Goal: Find contact information: Find contact information

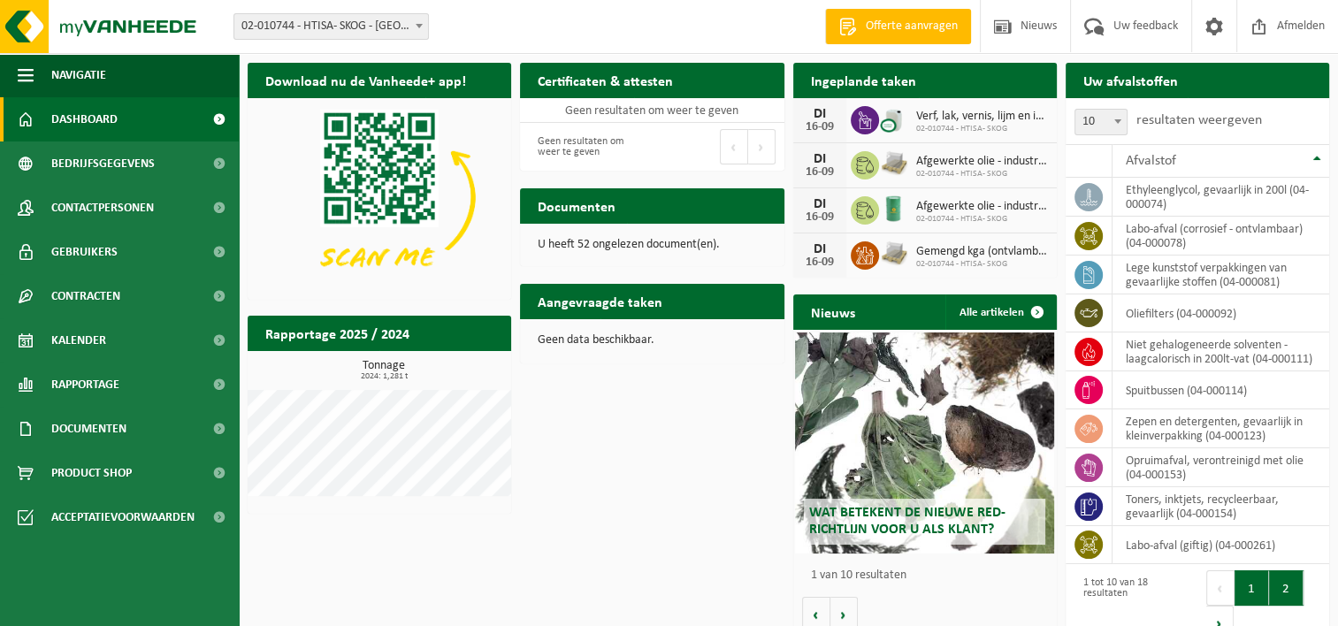
click at [1291, 593] on button "2" at bounding box center [1286, 587] width 34 height 35
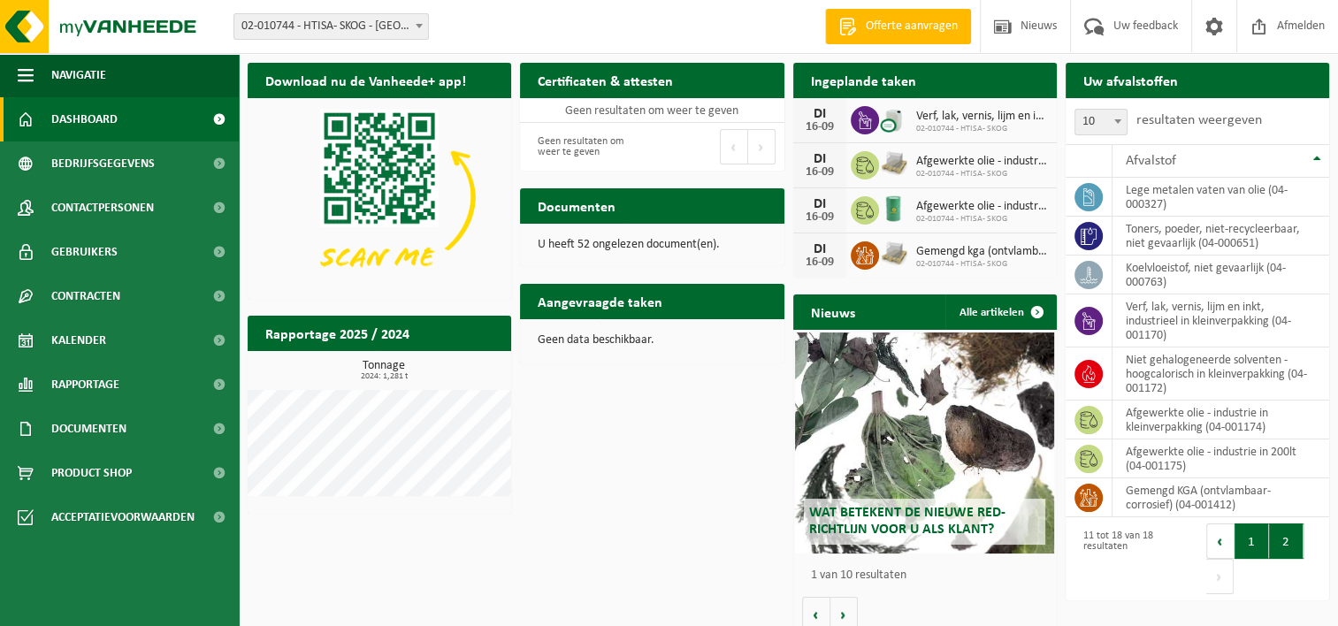
click at [1255, 545] on button "1" at bounding box center [1251, 540] width 34 height 35
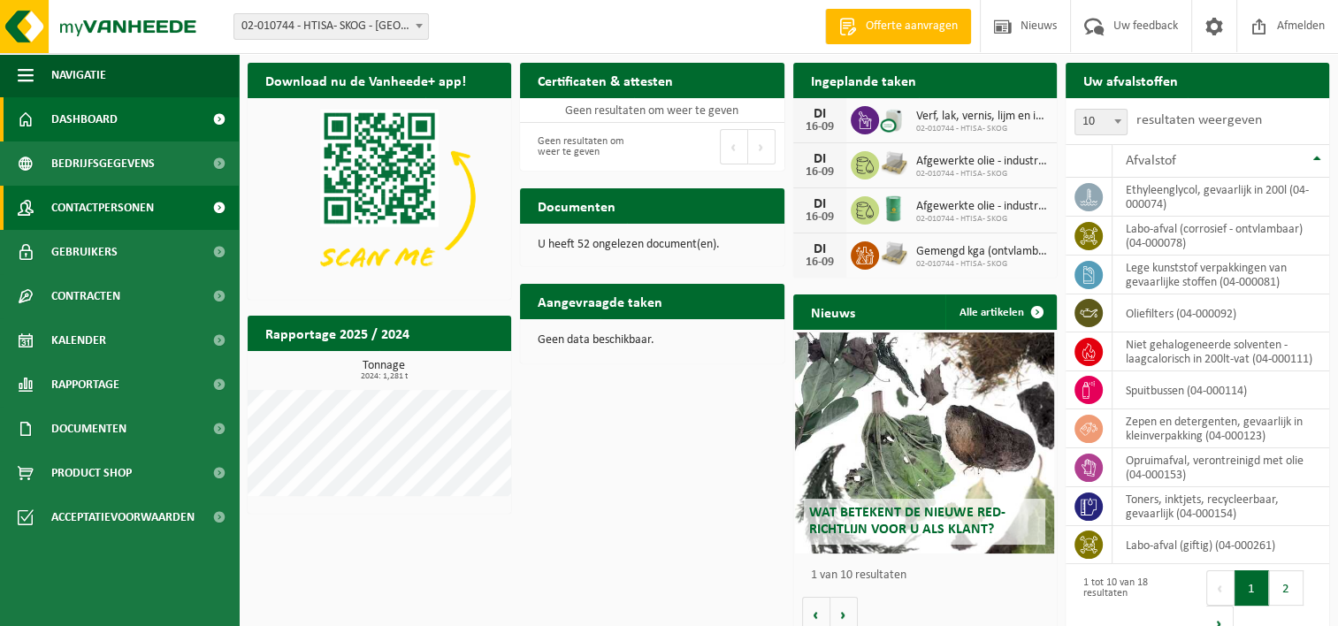
click at [104, 203] on span "Contactpersonen" at bounding box center [102, 208] width 103 height 44
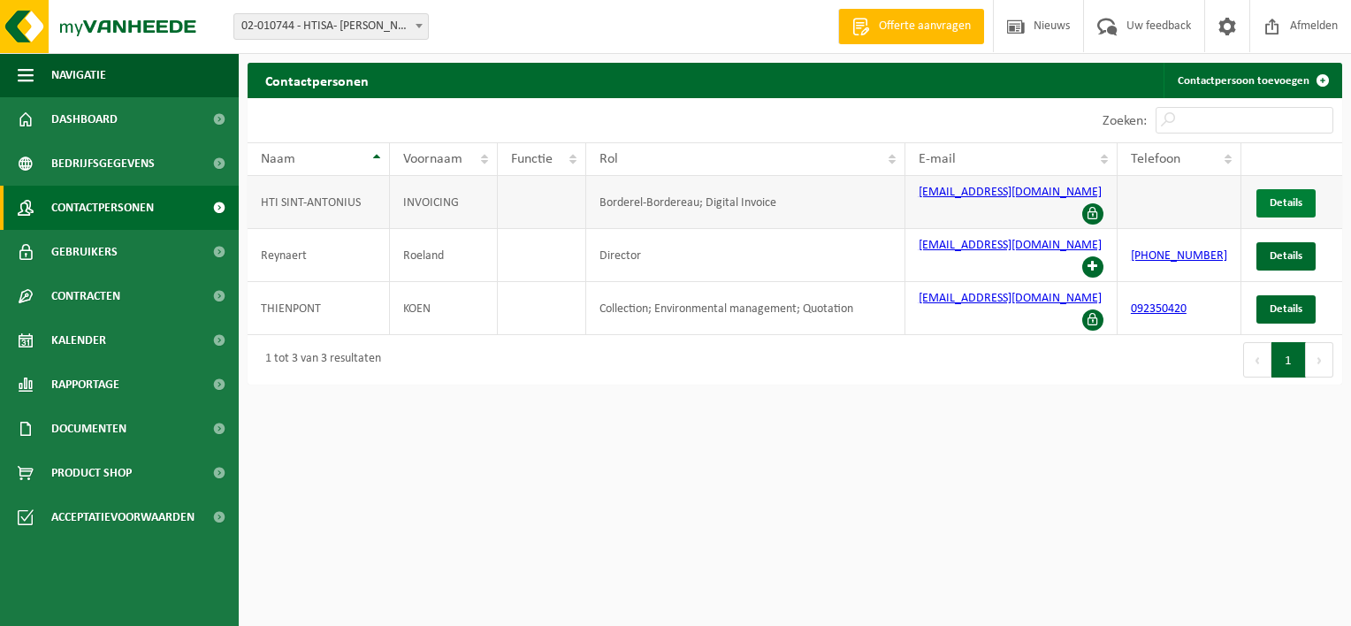
click at [1285, 198] on span "Details" at bounding box center [1286, 202] width 33 height 11
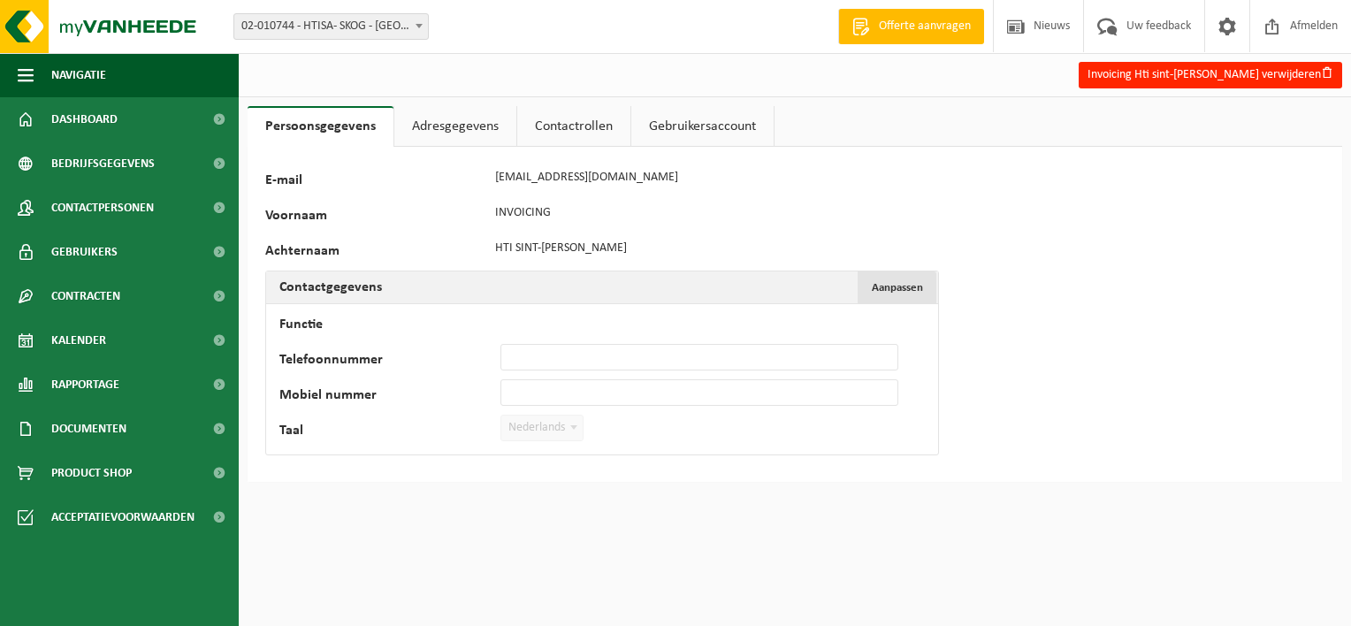
click at [891, 290] on span "Aanpassen" at bounding box center [897, 287] width 51 height 11
click at [463, 120] on link "Adresgegevens" at bounding box center [455, 126] width 122 height 41
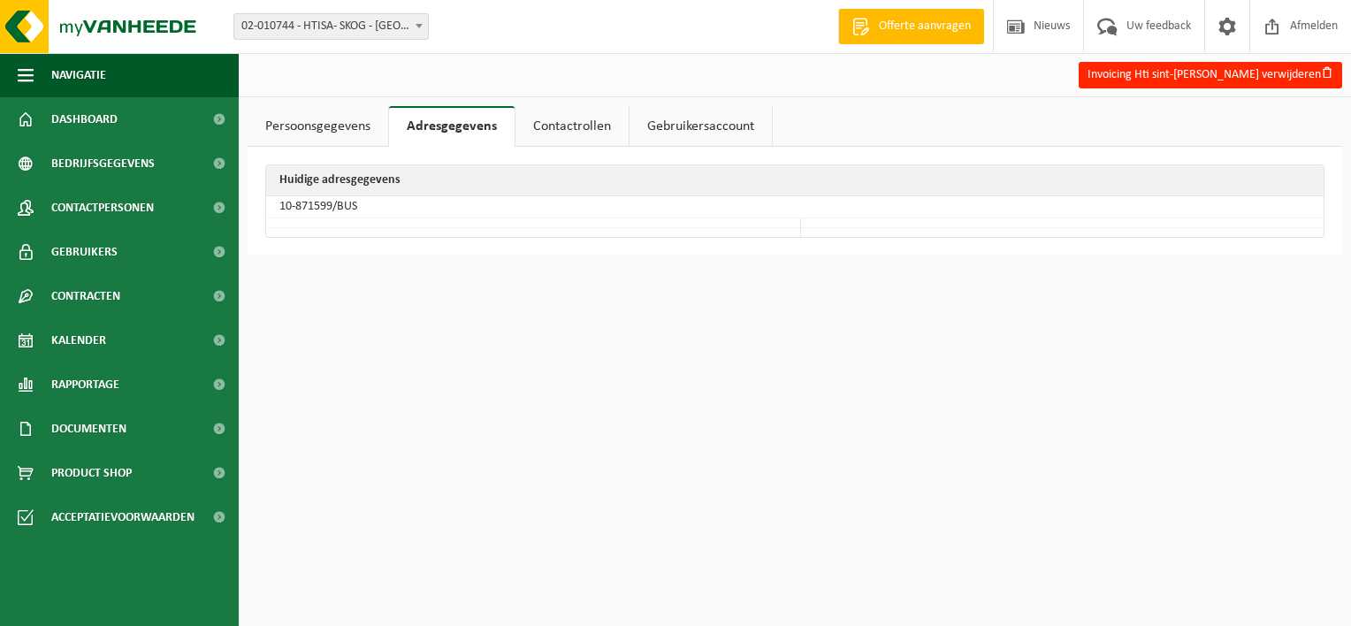
click at [561, 128] on link "Contactrollen" at bounding box center [571, 126] width 113 height 41
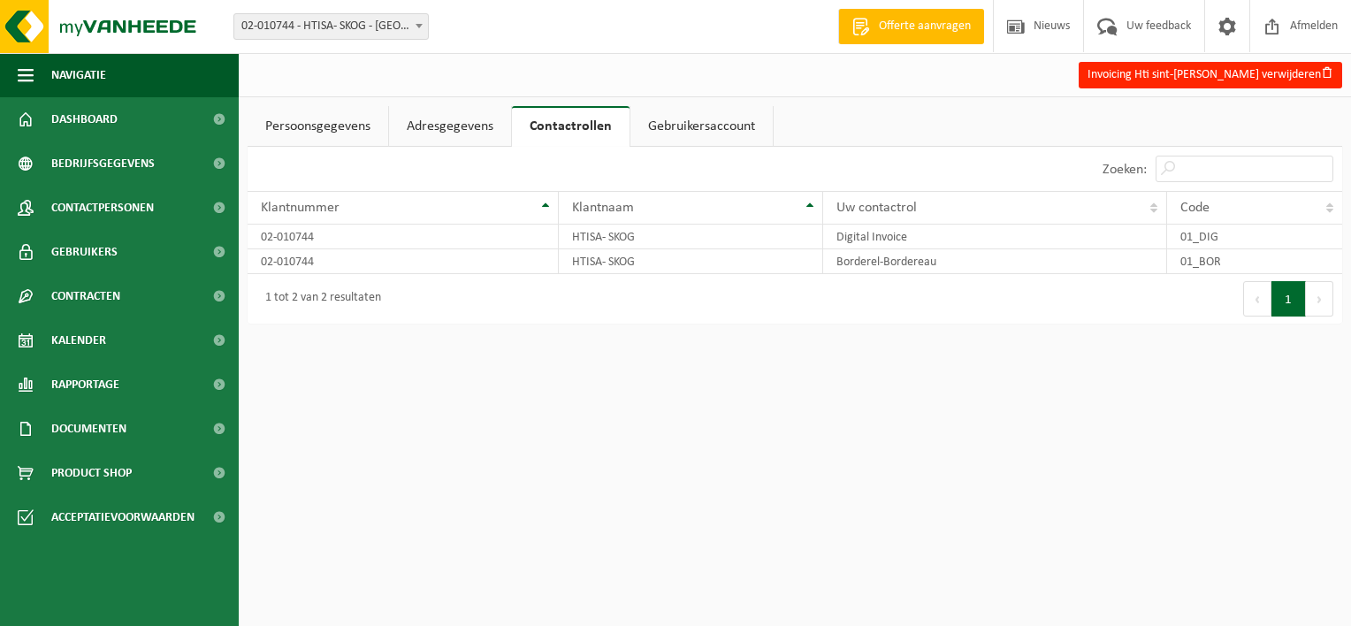
click at [744, 127] on link "Gebruikersaccount" at bounding box center [701, 126] width 142 height 41
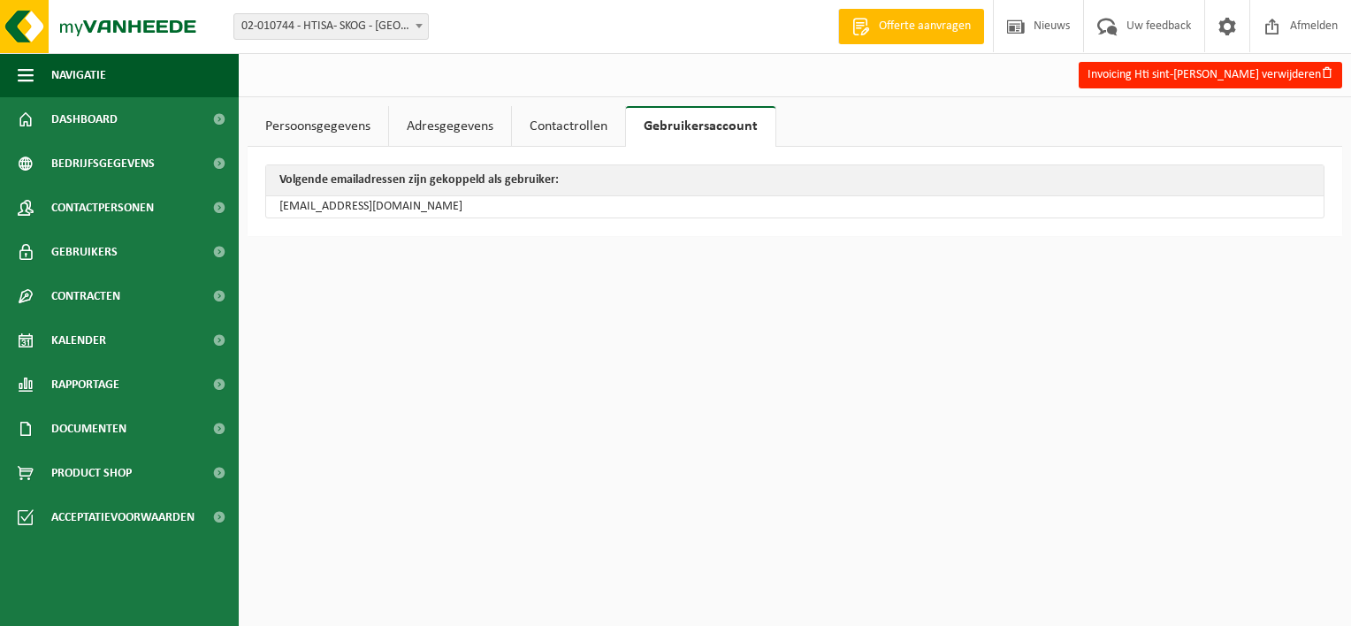
click at [315, 127] on link "Persoonsgegevens" at bounding box center [318, 126] width 141 height 41
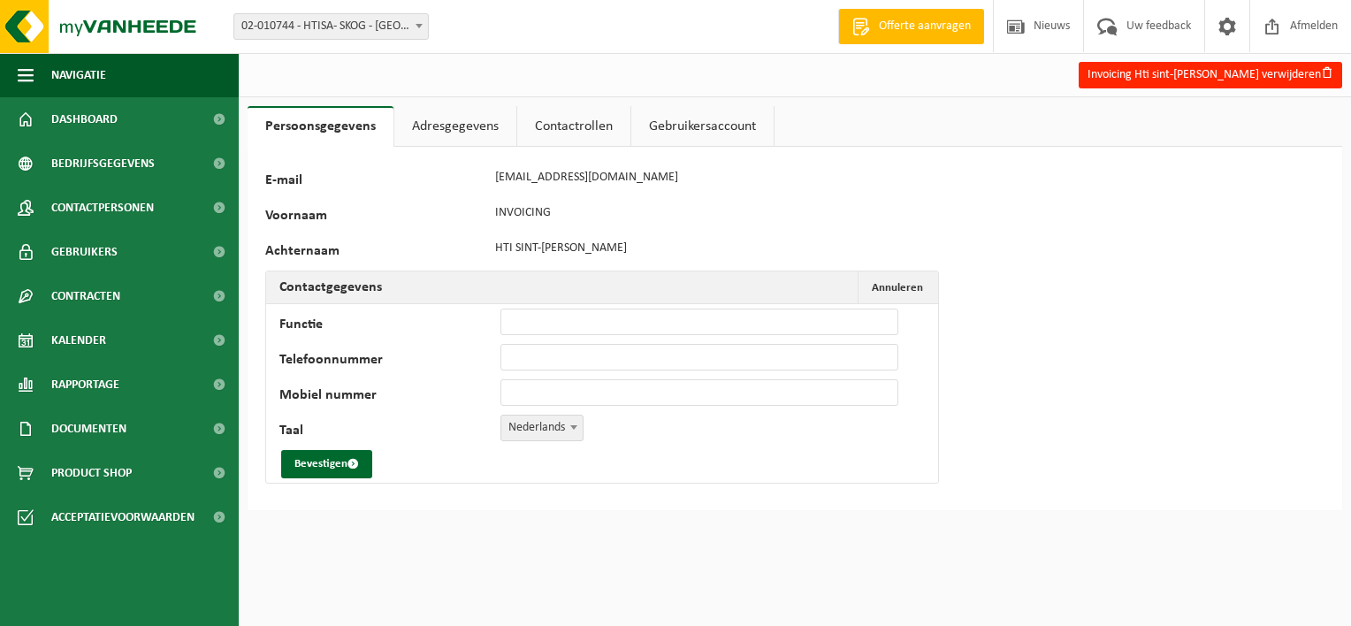
click at [692, 121] on link "Gebruikersaccount" at bounding box center [702, 126] width 142 height 41
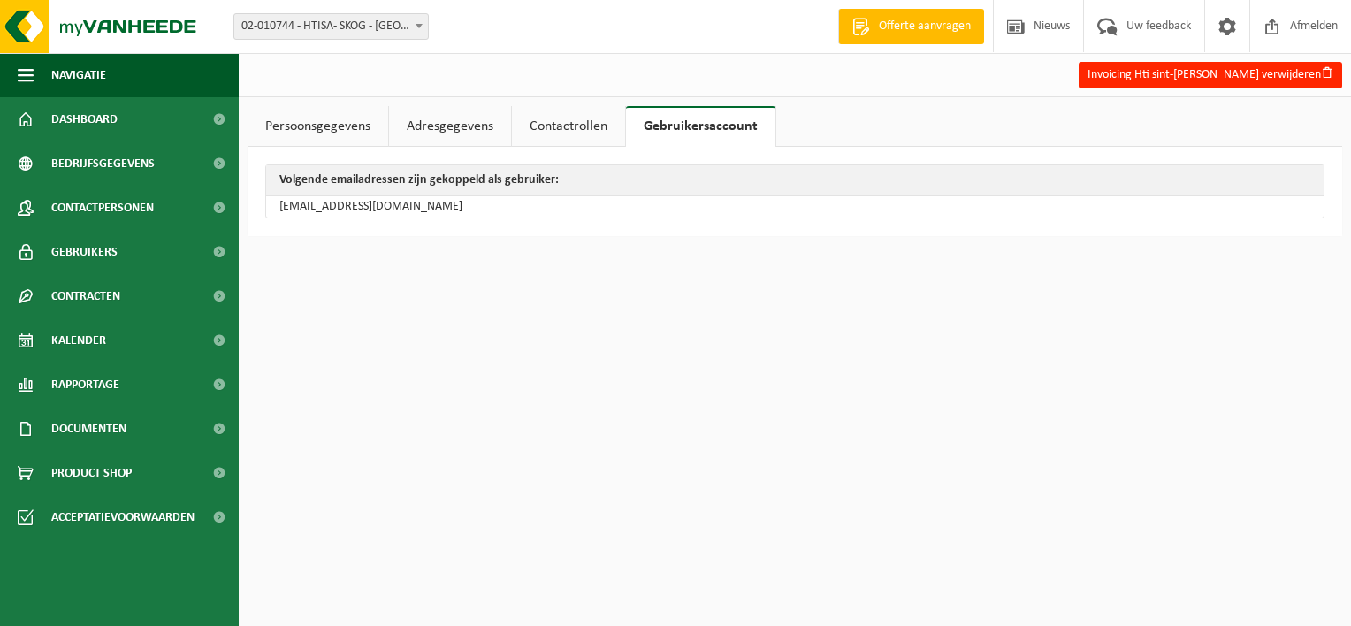
click at [595, 139] on link "Contactrollen" at bounding box center [568, 126] width 113 height 41
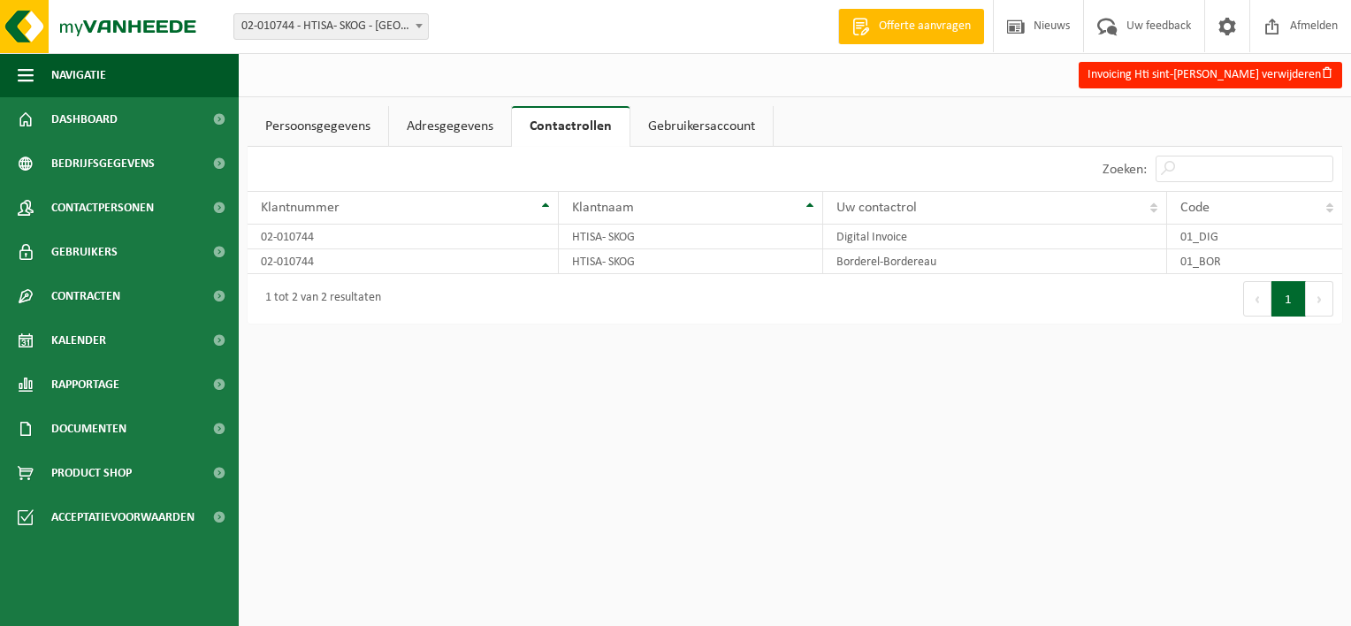
click at [424, 131] on link "Adresgegevens" at bounding box center [450, 126] width 122 height 41
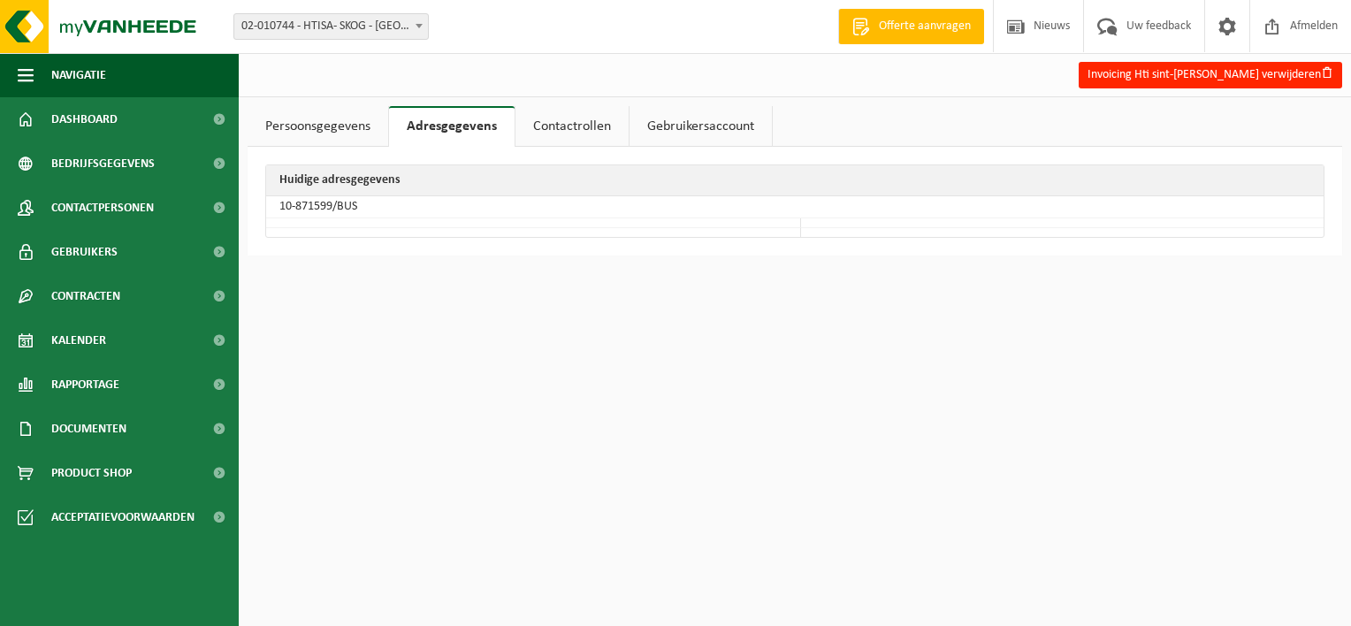
click at [297, 124] on link "Persoonsgegevens" at bounding box center [318, 126] width 141 height 41
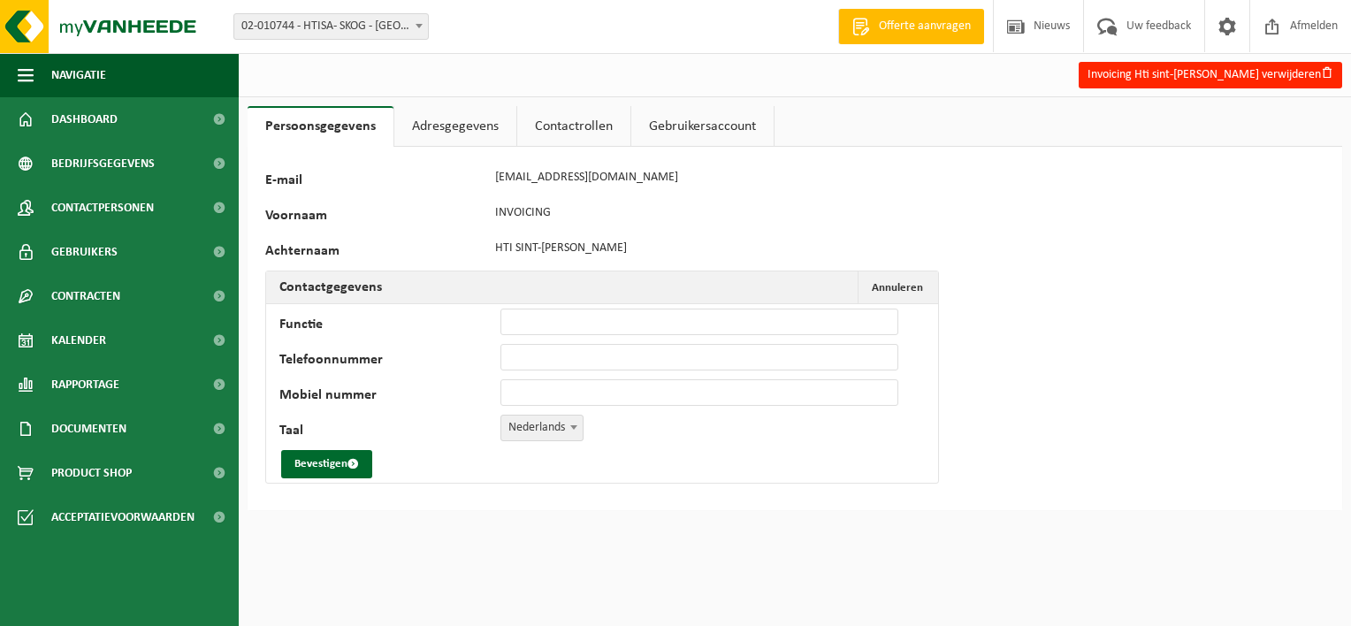
click at [490, 132] on link "Adresgegevens" at bounding box center [455, 126] width 122 height 41
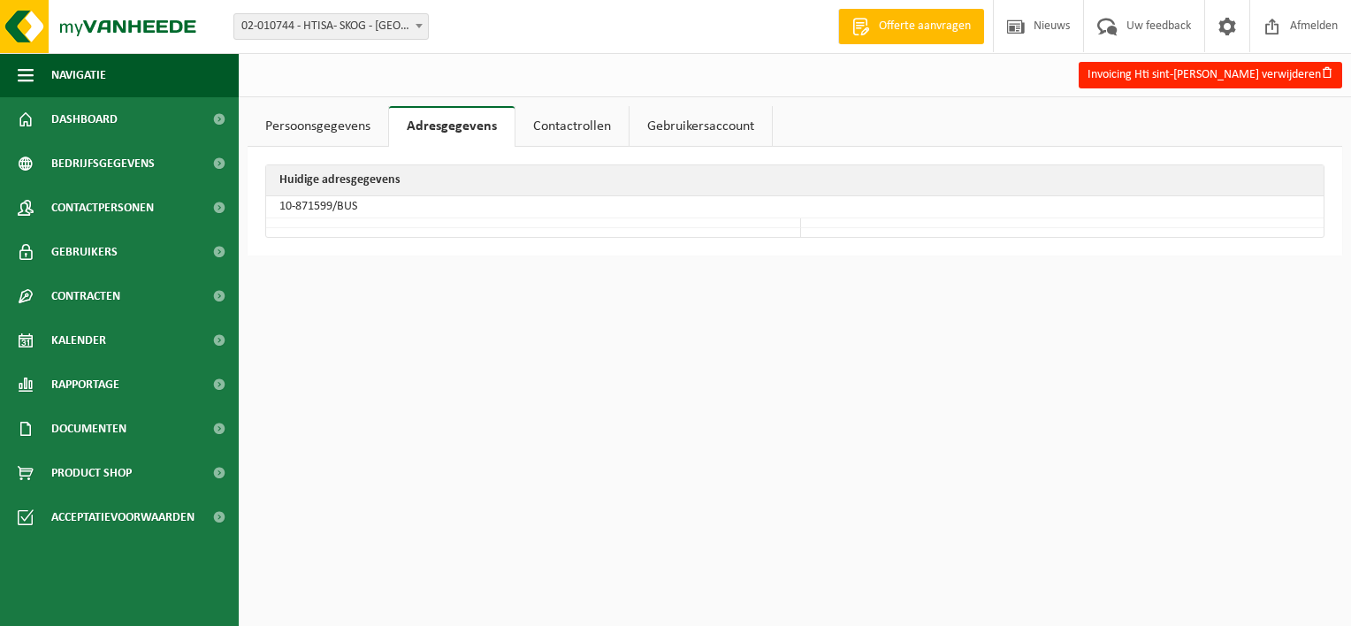
click at [583, 131] on link "Contactrollen" at bounding box center [571, 126] width 113 height 41
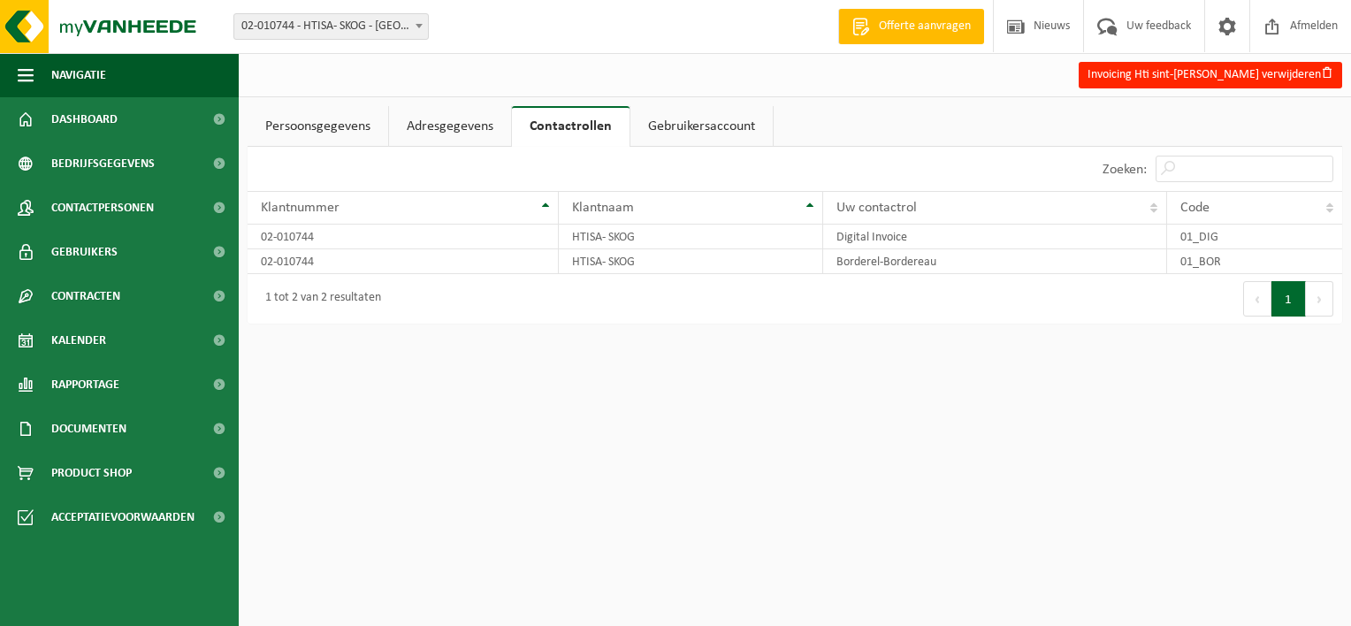
click at [683, 133] on link "Gebruikersaccount" at bounding box center [701, 126] width 142 height 41
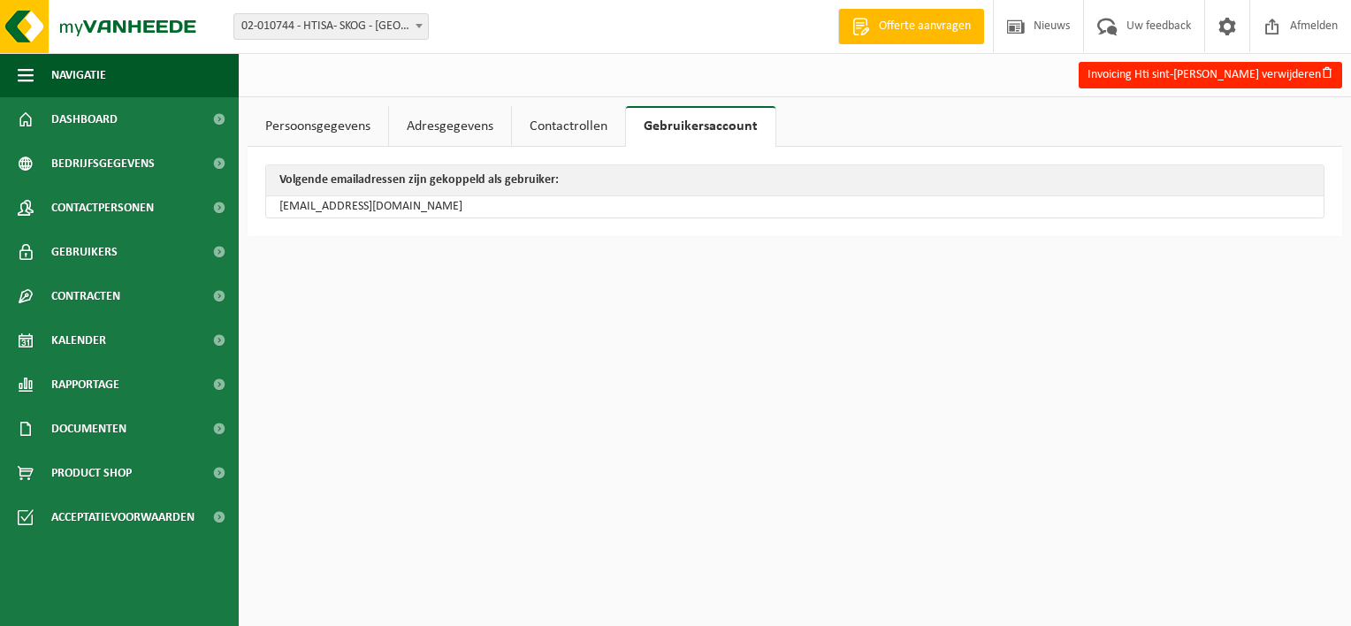
click at [378, 207] on td "facturatie@skogvzw.be" at bounding box center [794, 206] width 1057 height 21
drag, startPoint x: 347, startPoint y: 208, endPoint x: 411, endPoint y: 209, distance: 63.7
click at [411, 209] on td "facturatie@skogvzw.be" at bounding box center [794, 206] width 1057 height 21
drag, startPoint x: 411, startPoint y: 209, endPoint x: 442, endPoint y: 240, distance: 44.4
click at [442, 240] on div "Persoonsgegevens Adresgegevens Contactrollen Gebruikersaccount 74869 E-mail fac…" at bounding box center [795, 175] width 1112 height 139
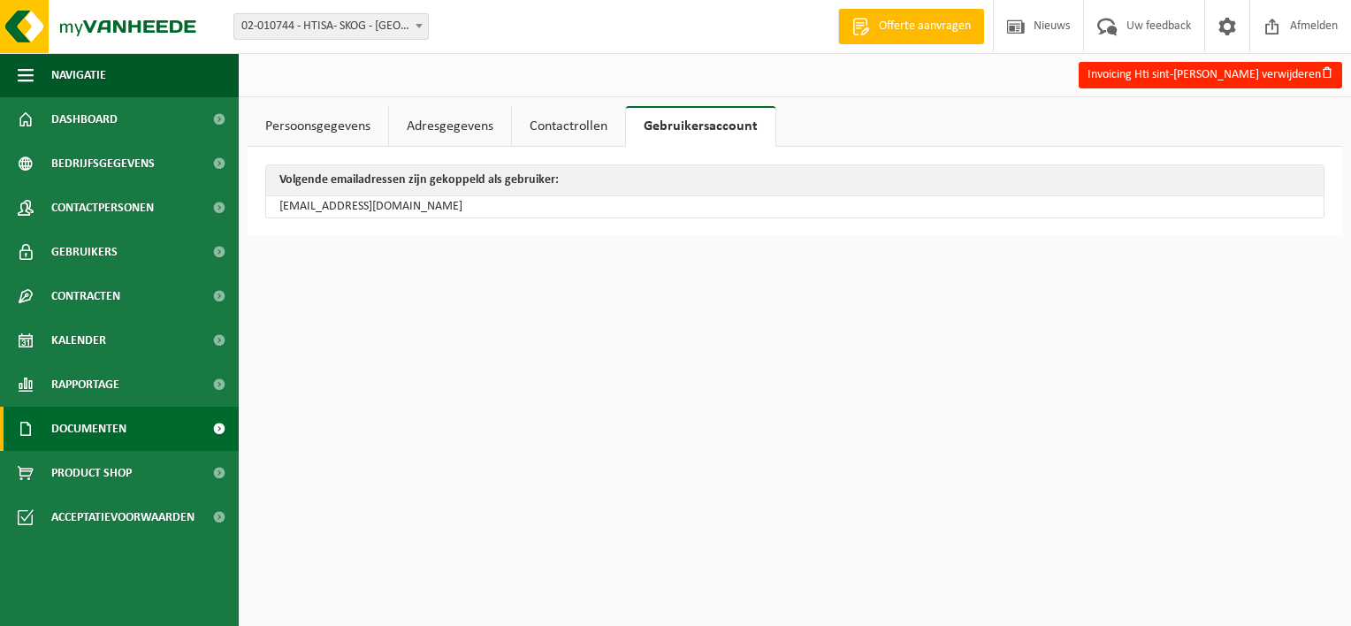
click at [103, 427] on span "Documenten" at bounding box center [88, 429] width 75 height 44
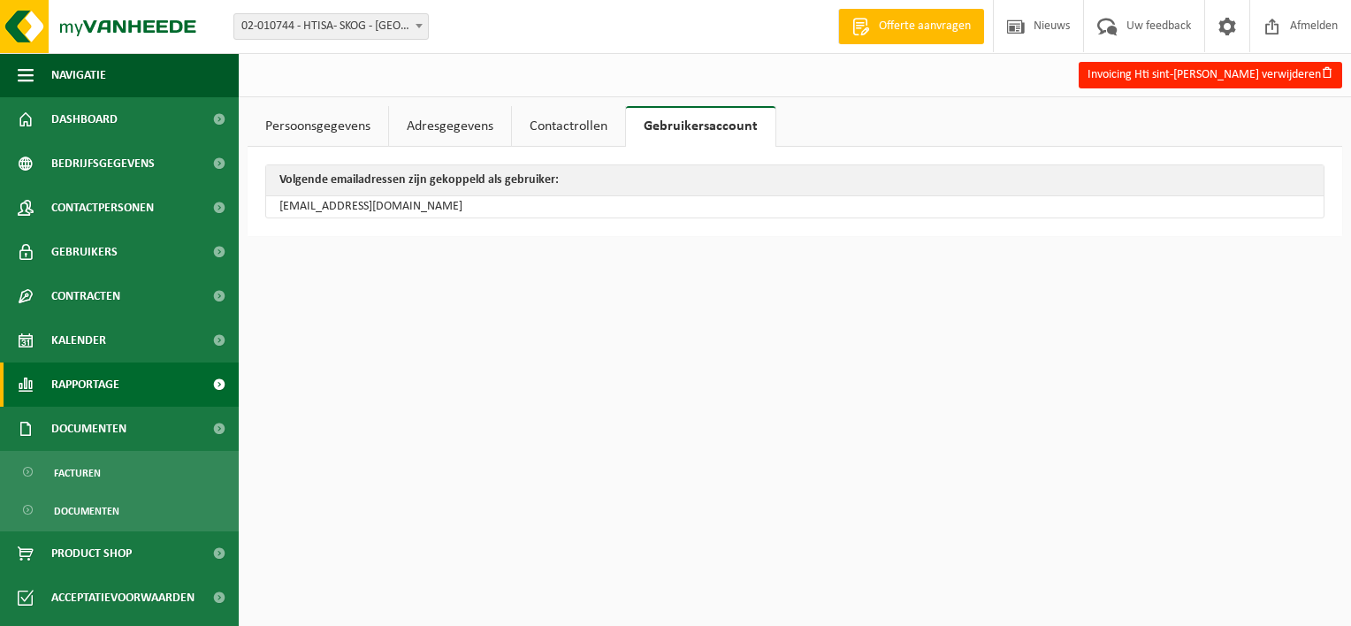
click at [92, 387] on span "Rapportage" at bounding box center [85, 384] width 68 height 44
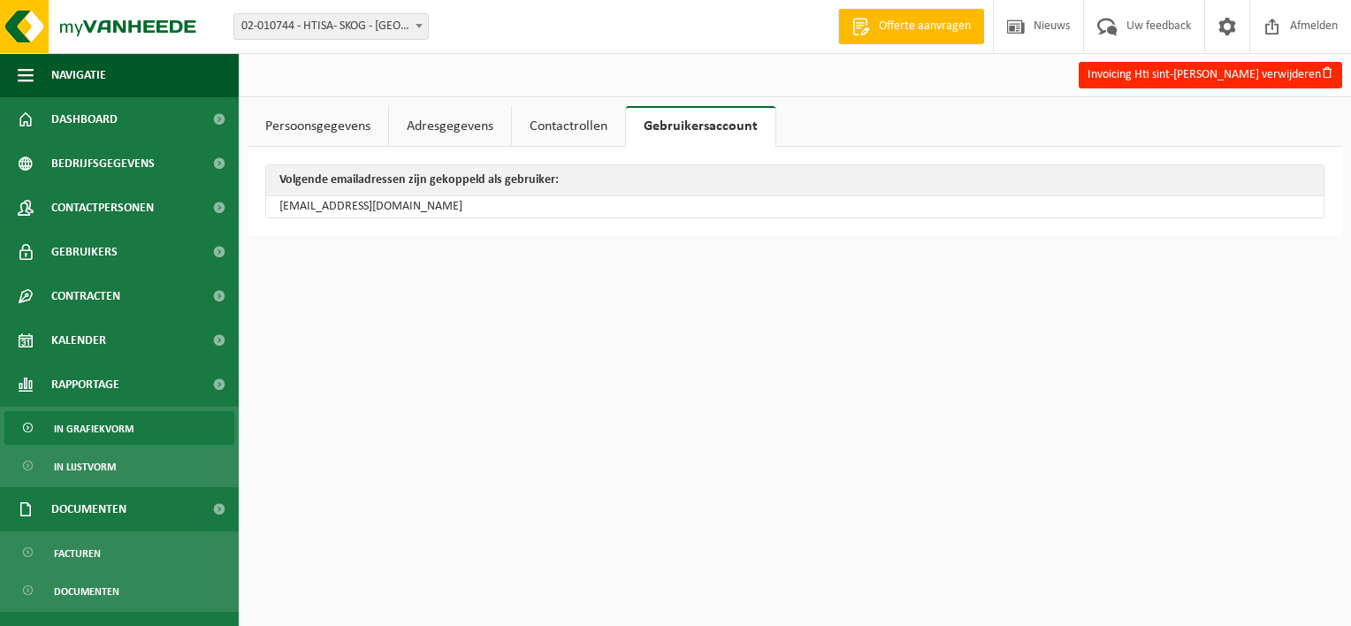
click at [88, 424] on span "In grafiekvorm" at bounding box center [94, 429] width 80 height 34
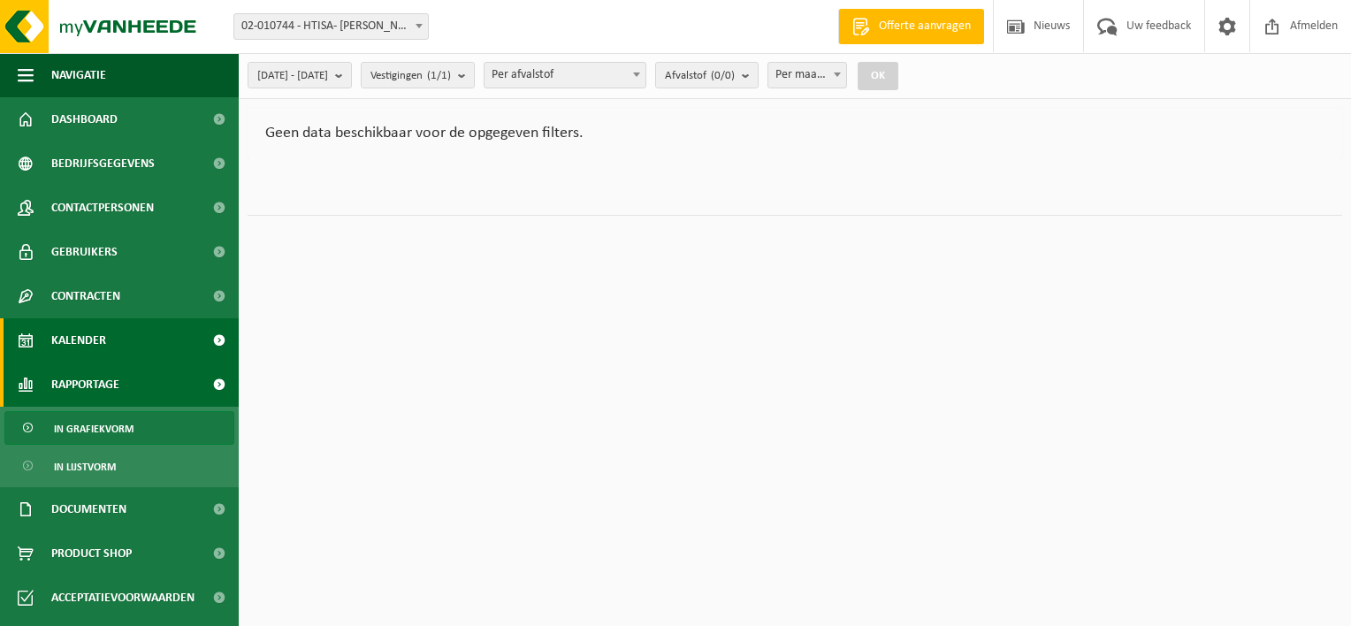
click at [106, 334] on link "Kalender" at bounding box center [119, 340] width 239 height 44
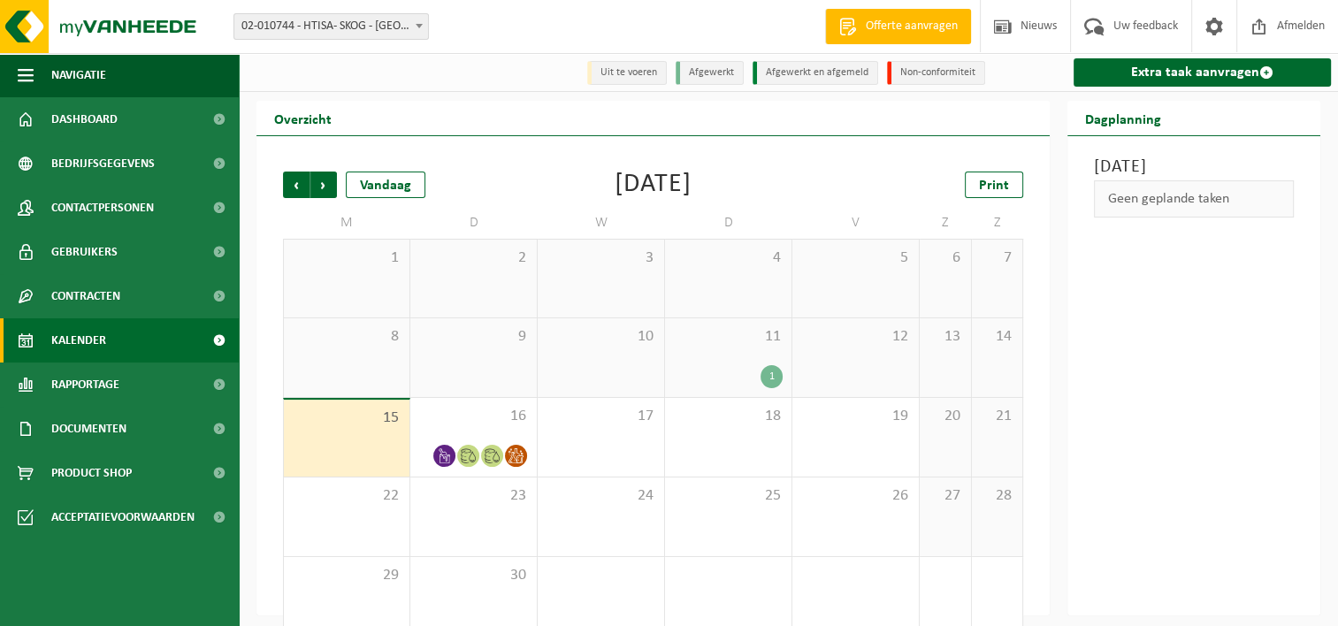
click at [767, 378] on div "1" at bounding box center [771, 376] width 22 height 23
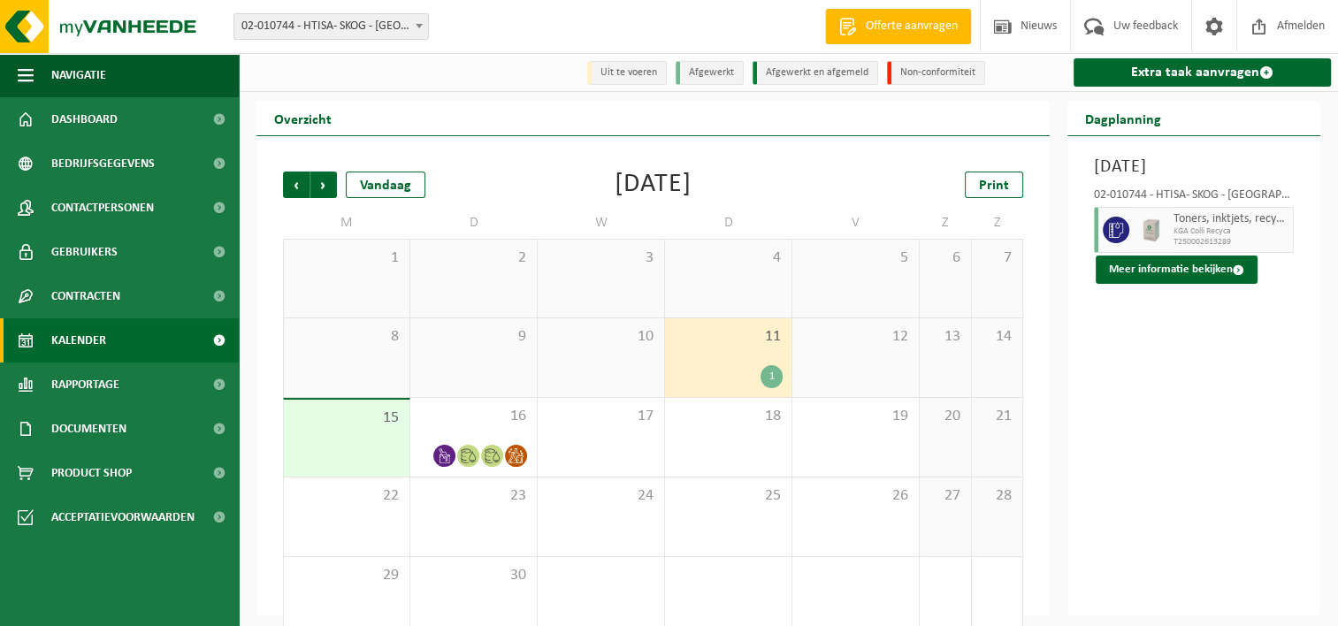
click at [1139, 477] on div "[DATE] 02-010744 - HTISA- SKOG - GENT Toners, inktjets, recycleerbaar, gevaarli…" at bounding box center [1193, 375] width 253 height 479
click at [111, 118] on span "Dashboard" at bounding box center [84, 119] width 66 height 44
